Goal: Task Accomplishment & Management: Manage account settings

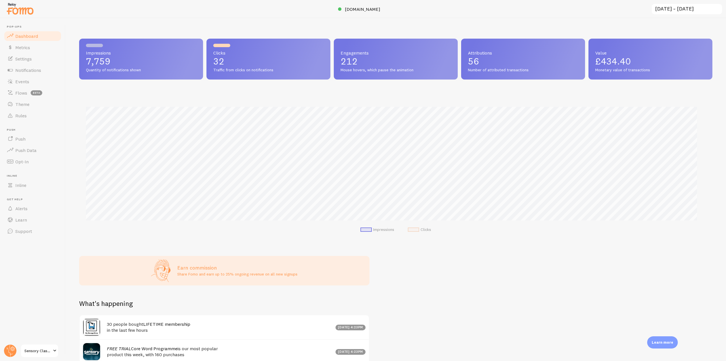
scroll to position [283609, 283129]
click at [17, 347] on div at bounding box center [10, 351] width 14 height 14
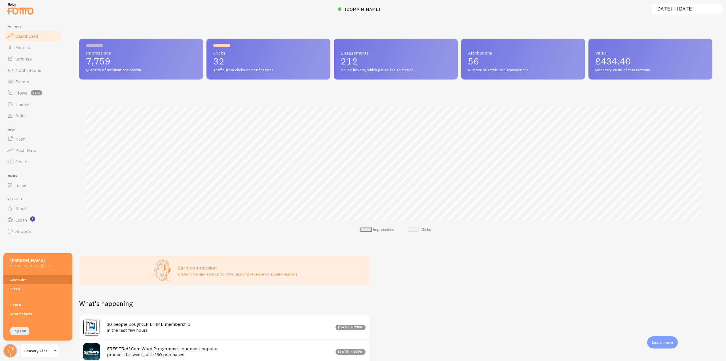
click at [16, 276] on link "Account" at bounding box center [37, 279] width 69 height 9
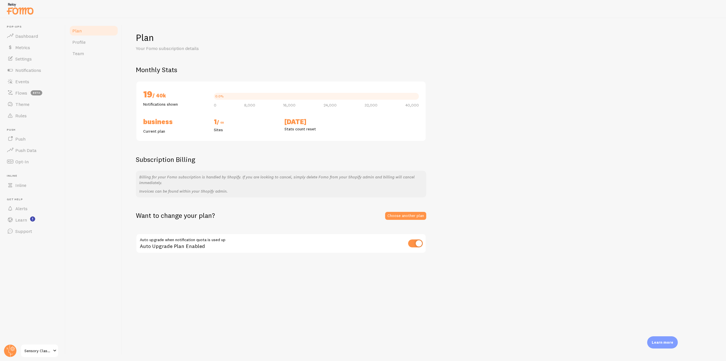
click at [415, 241] on input "checkbox" at bounding box center [415, 243] width 15 height 8
checkbox input "false"
click at [31, 72] on span "Notifications" at bounding box center [28, 70] width 26 height 6
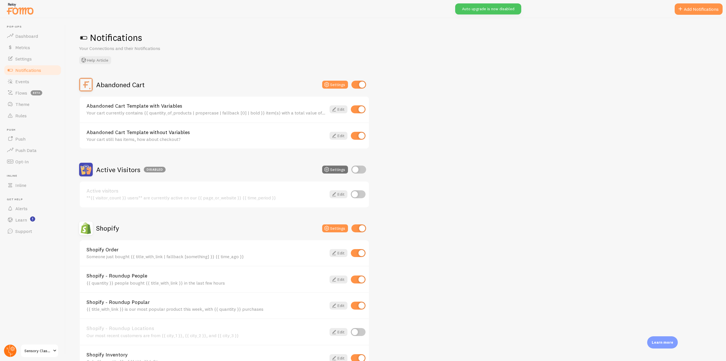
click at [11, 349] on circle at bounding box center [10, 350] width 12 height 12
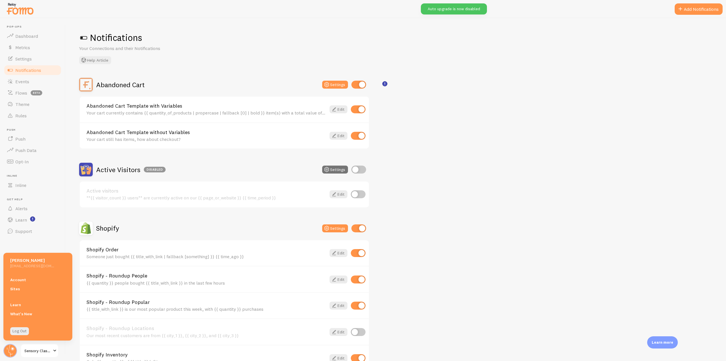
click at [26, 274] on div "Account Sites" at bounding box center [37, 284] width 69 height 25
click at [26, 280] on link "Account" at bounding box center [37, 279] width 69 height 9
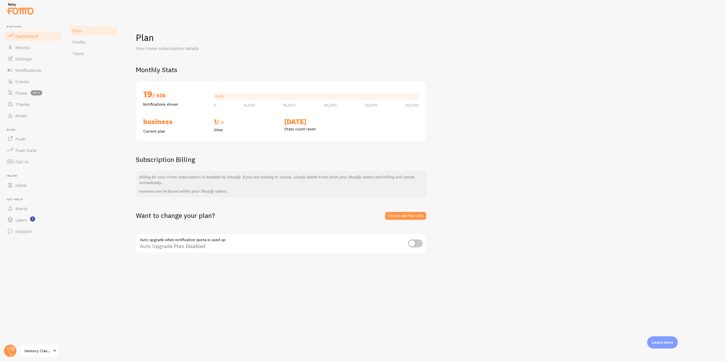
click at [34, 37] on span "Dashboard" at bounding box center [26, 36] width 23 height 6
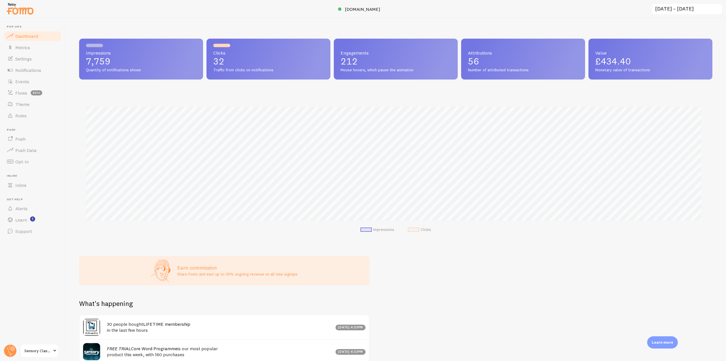
scroll to position [149, 629]
click at [360, 7] on span "[DOMAIN_NAME]" at bounding box center [362, 9] width 35 height 6
click at [22, 119] on link "Rules" at bounding box center [32, 115] width 58 height 11
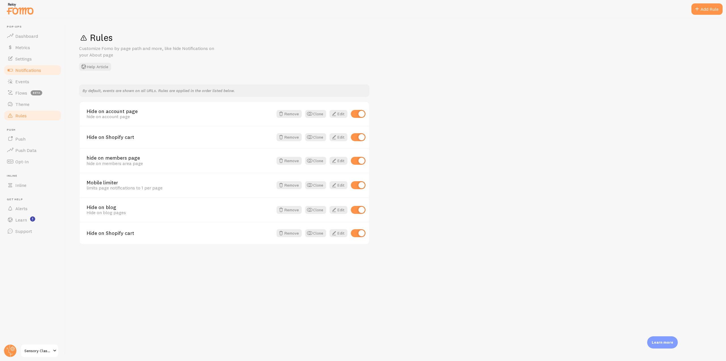
click at [37, 73] on span "Notifications" at bounding box center [28, 70] width 26 height 6
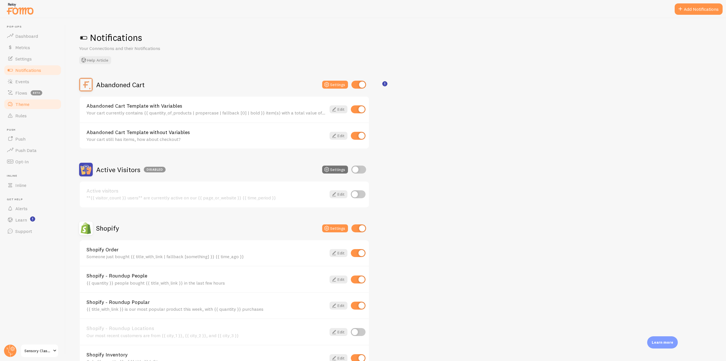
click at [32, 102] on link "Theme" at bounding box center [32, 103] width 58 height 11
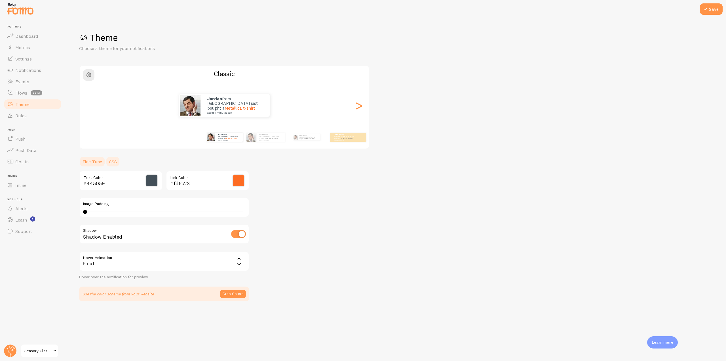
click at [111, 159] on link "CSS" at bounding box center [113, 161] width 15 height 11
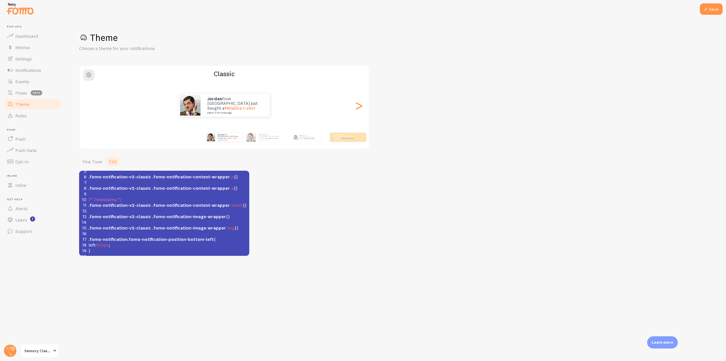
scroll to position [2, 0]
click at [101, 242] on span "100px" at bounding box center [102, 245] width 12 height 6
type textarea "5"
click at [713, 14] on button "Save" at bounding box center [711, 8] width 23 height 11
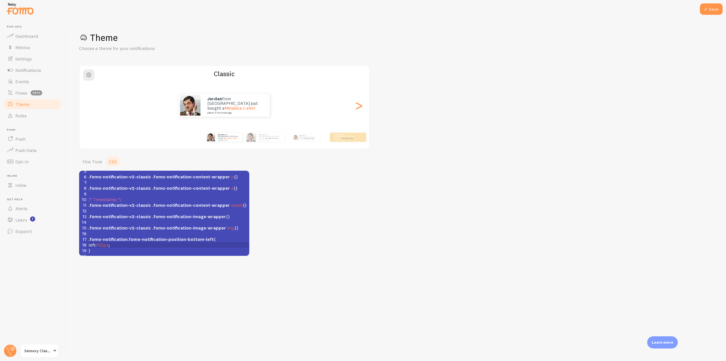
click at [100, 247] on pre "}" at bounding box center [168, 250] width 162 height 6
type textarea "8"
click at [717, 12] on button "Save" at bounding box center [711, 8] width 23 height 11
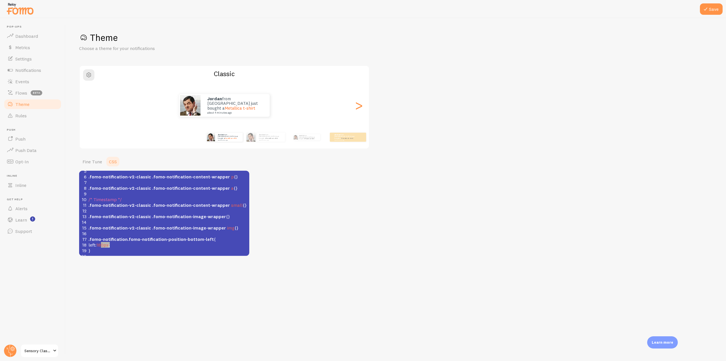
type textarea "left:180px;"
drag, startPoint x: 122, startPoint y: 243, endPoint x: 76, endPoint y: 243, distance: 46.0
click at [76, 243] on div "Save Theme Choose a theme for your notifications Classic jordan from [GEOGRAPHI…" at bounding box center [396, 189] width 661 height 342
click at [88, 237] on pre ".fomo-notification.fomo-notification-position-bottom-left {" at bounding box center [168, 239] width 162 height 6
type textarea "*\"
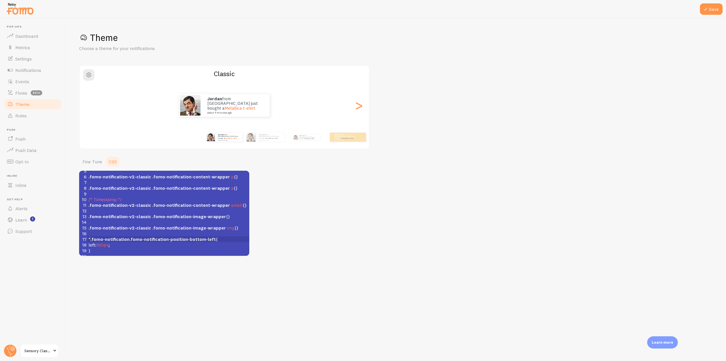
scroll to position [2, 4]
type textarea "\*"
type textarea "*|"
type textarea "\"
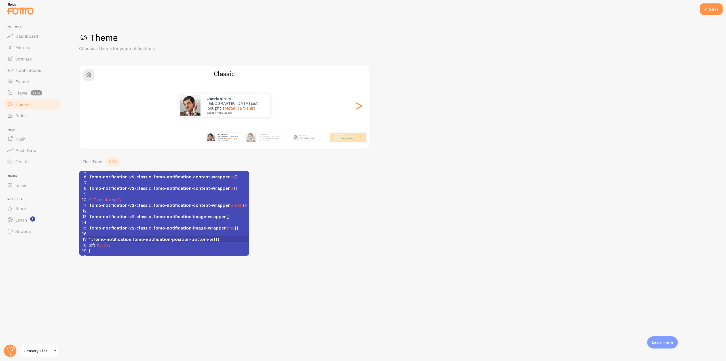
scroll to position [2, 2]
type textarea "/"
type textarea "*/"
type textarea "/"
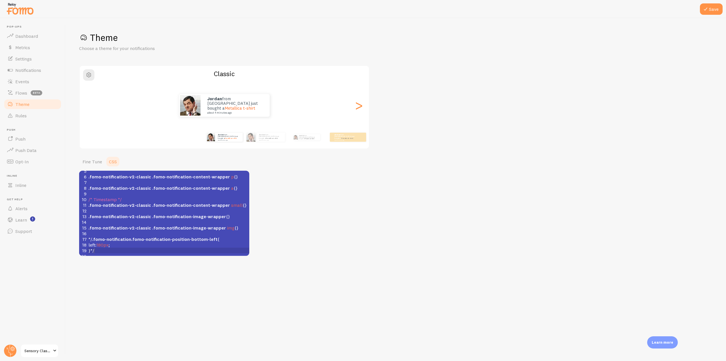
scroll to position [2, 2]
type textarea "|"
type textarea "\"
type textarea "*/.fomo-notification.fomo-notification-position-bottom-left{ left:180px;"
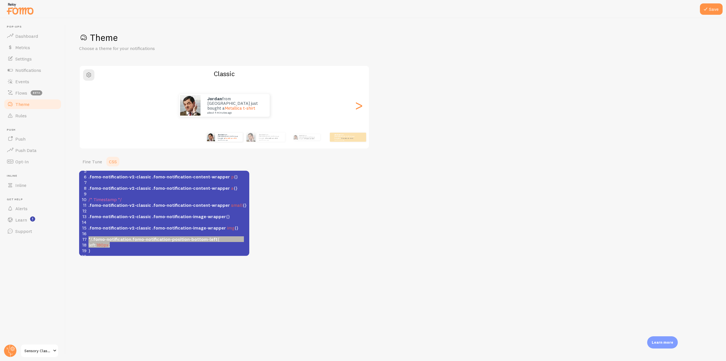
drag, startPoint x: 127, startPoint y: 243, endPoint x: 85, endPoint y: 233, distance: 42.8
click at [87, 233] on div "1 /* We recommend that you also apply !important */ 2 /* Note: This will overri…" at bounding box center [168, 202] width 162 height 114
type textarea "*/.fomo-notification.fomo-notification-position-bottom-left{ left:180px; }"
drag, startPoint x: 95, startPoint y: 248, endPoint x: 79, endPoint y: 232, distance: 23.1
click at [79, 232] on div "Save Theme Choose a theme for your notifications Classic jordan from [GEOGRAPHI…" at bounding box center [396, 189] width 661 height 342
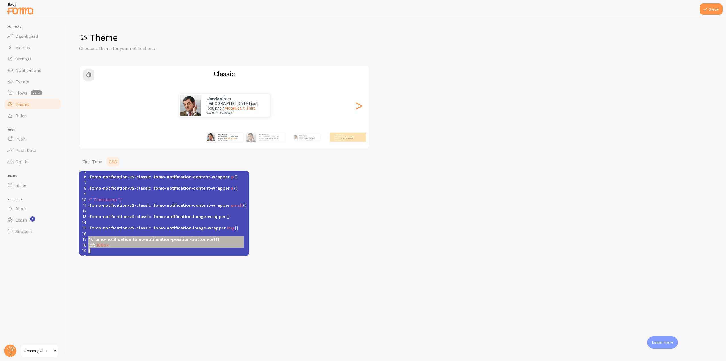
scroll to position [19, 0]
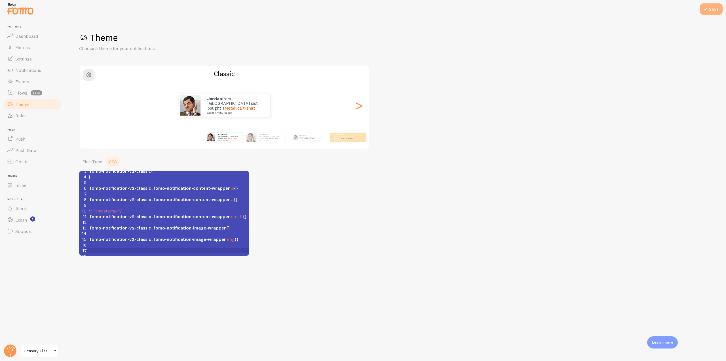
click at [707, 7] on icon at bounding box center [706, 9] width 7 height 7
click at [33, 39] on link "Dashboard" at bounding box center [32, 35] width 58 height 11
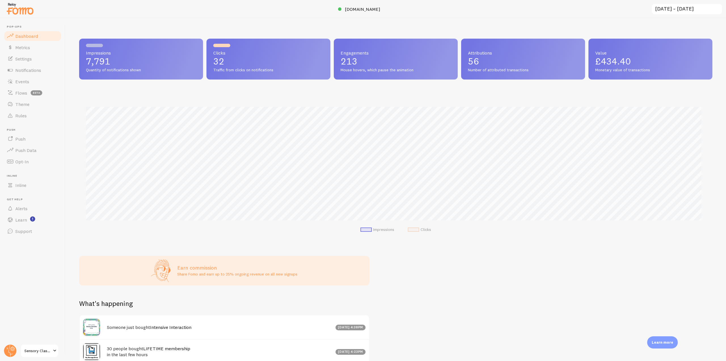
scroll to position [149, 629]
click at [13, 350] on icon at bounding box center [12, 348] width 5 height 5
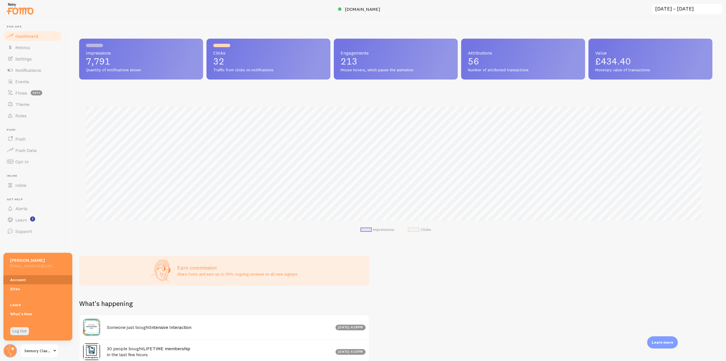
click at [26, 278] on link "Account" at bounding box center [37, 279] width 69 height 9
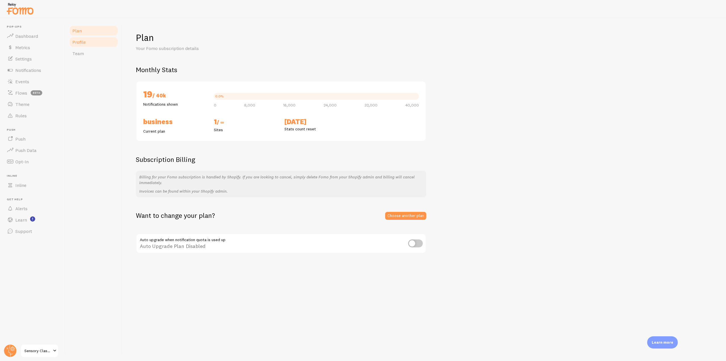
click at [84, 43] on span "Profile" at bounding box center [78, 42] width 13 height 6
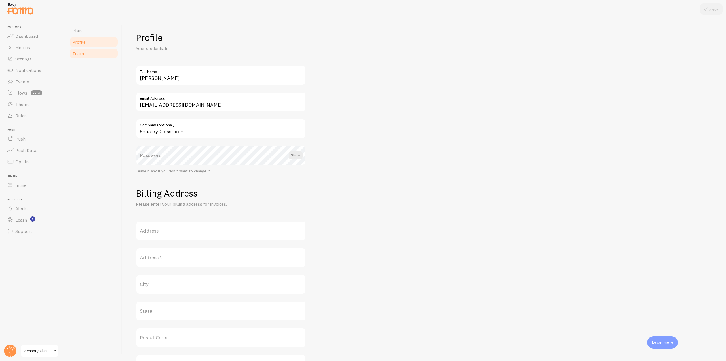
click at [82, 55] on span "Team" at bounding box center [78, 54] width 12 height 6
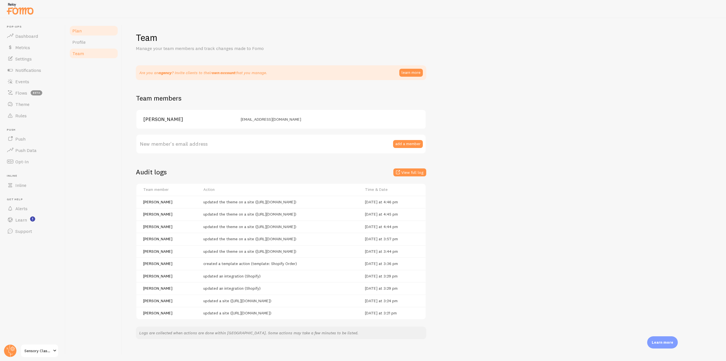
click at [97, 31] on link "Plan" at bounding box center [94, 30] width 50 height 11
